Goal: Navigation & Orientation: Find specific page/section

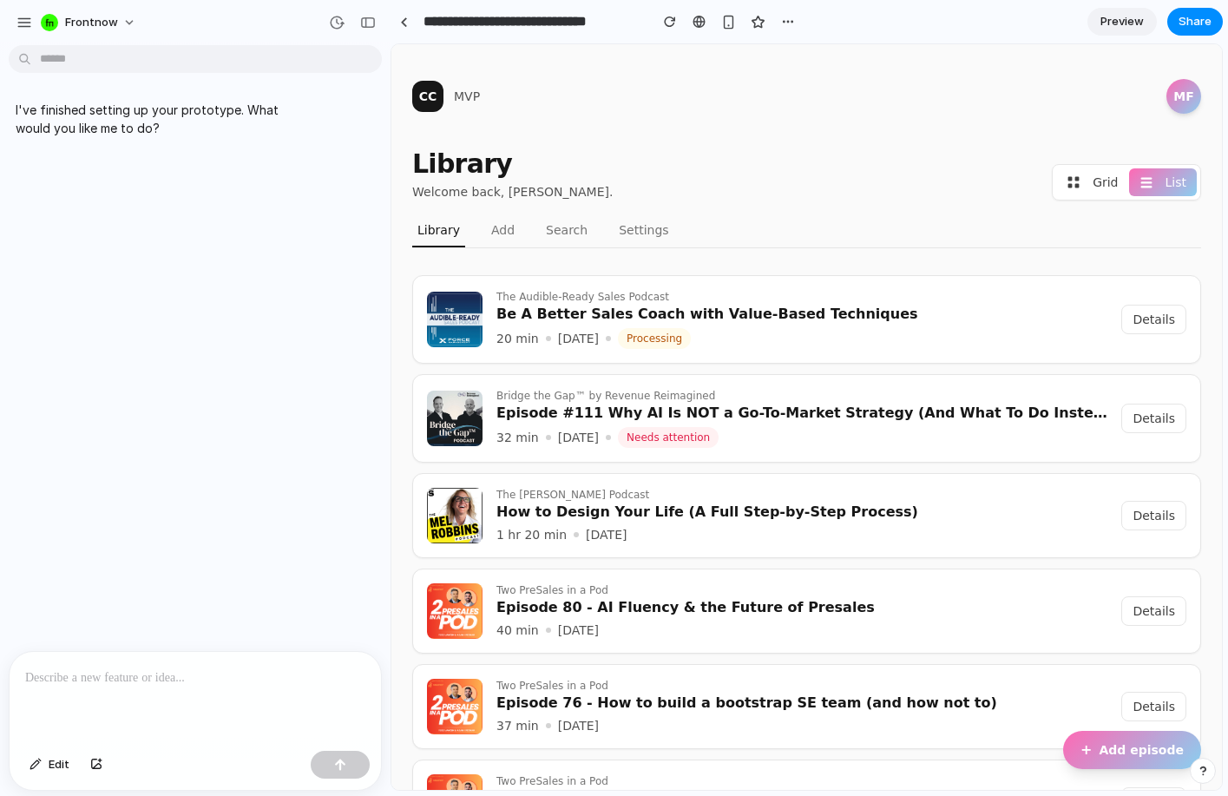
click at [261, 457] on div "I've finished setting up your prototype. What would you like me to do?" at bounding box center [190, 351] width 380 height 599
click at [765, 148] on div "Library Welcome back, Moritz Falk. Grid List" at bounding box center [806, 174] width 789 height 52
click at [554, 236] on link "Search" at bounding box center [567, 234] width 52 height 26
click at [499, 236] on link "Add" at bounding box center [503, 234] width 34 height 26
click at [554, 229] on link "Search" at bounding box center [567, 234] width 52 height 26
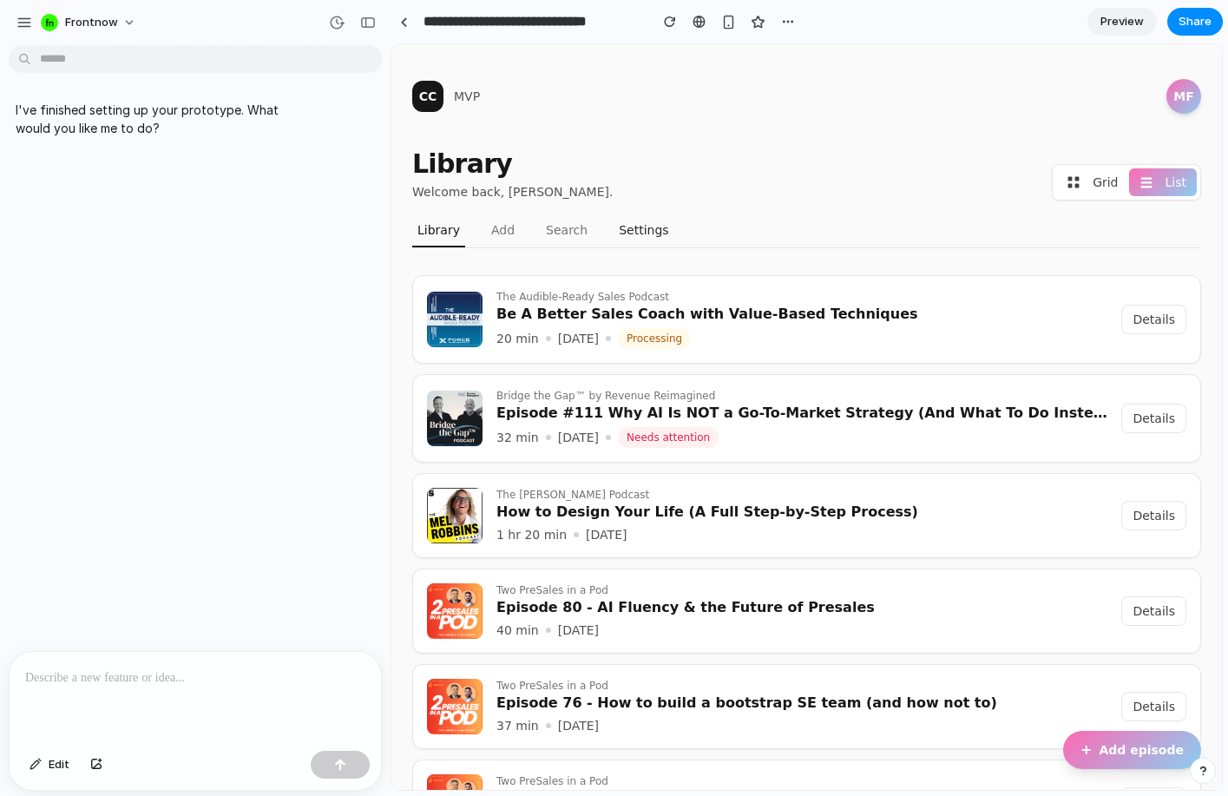
click at [641, 225] on button "Settings" at bounding box center [643, 234] width 60 height 26
click at [1063, 172] on button "Grid" at bounding box center [1092, 182] width 72 height 28
click at [1085, 180] on button "Grid" at bounding box center [1092, 182] width 72 height 28
click at [1172, 180] on span "List" at bounding box center [1175, 182] width 21 height 17
click at [1181, 89] on button "MF" at bounding box center [1183, 96] width 35 height 35
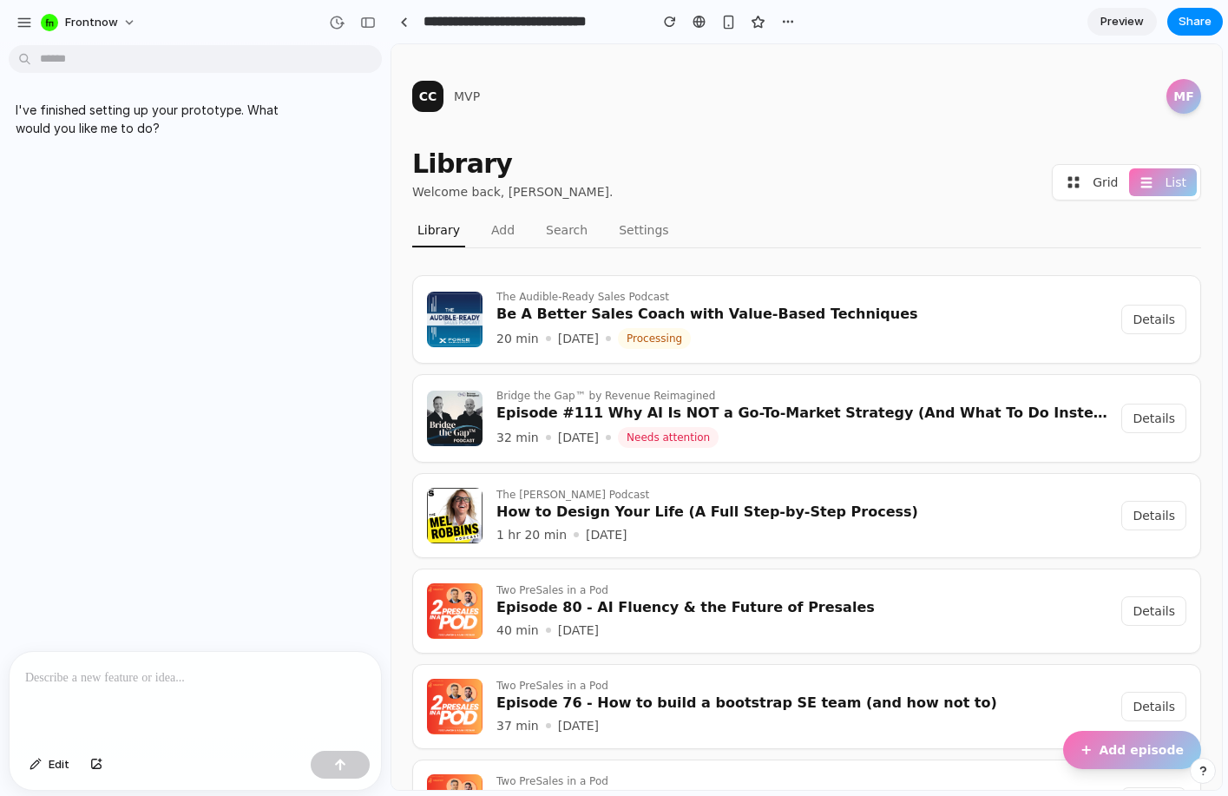
click at [972, 108] on header "CC MVP MF" at bounding box center [806, 96] width 789 height 35
